Goal: Find specific page/section: Find specific page/section

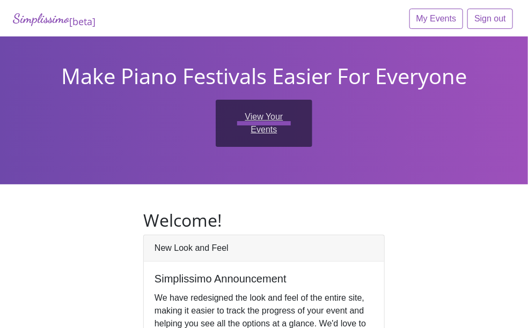
click at [267, 114] on link "View Your Events" at bounding box center [264, 123] width 97 height 47
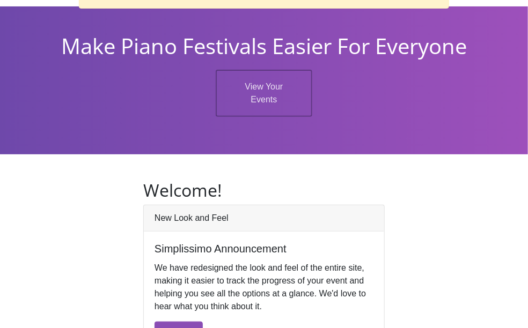
scroll to position [21, 0]
